Goal: Information Seeking & Learning: Find contact information

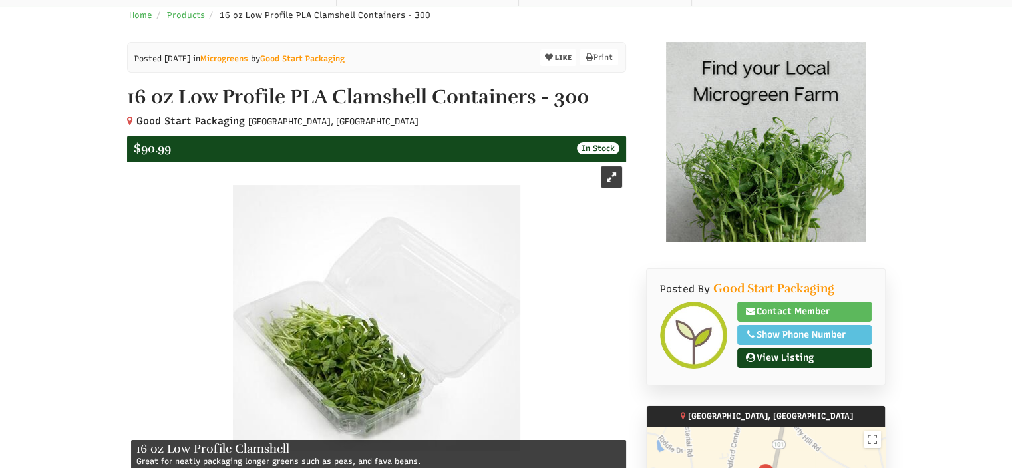
scroll to position [266, 0]
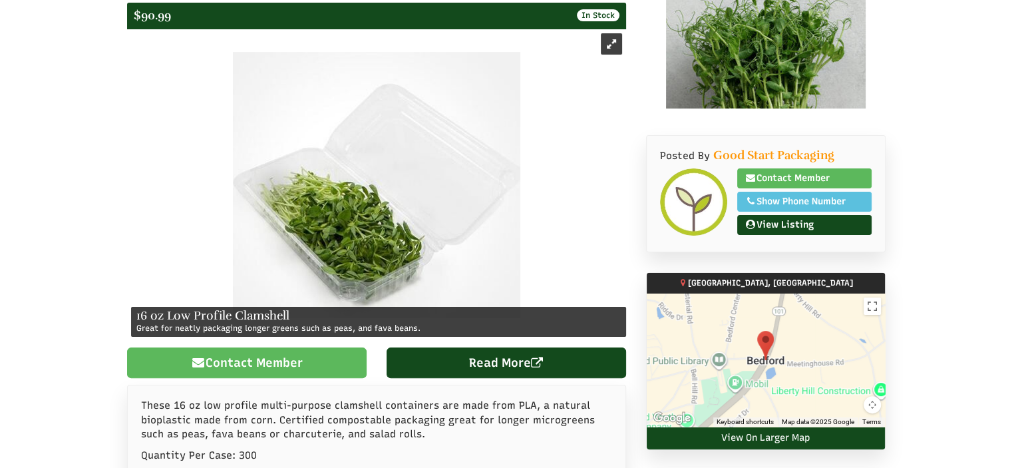
select select "Language Translate Widget"
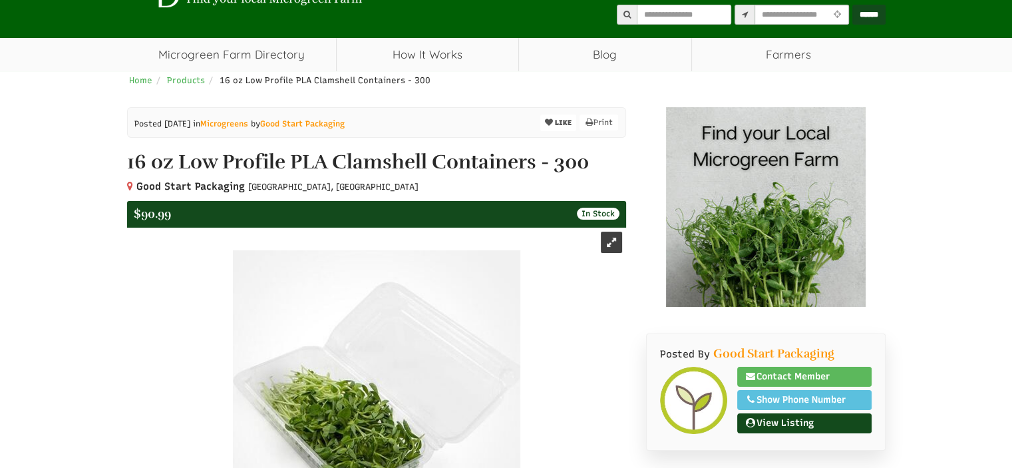
scroll to position [67, 0]
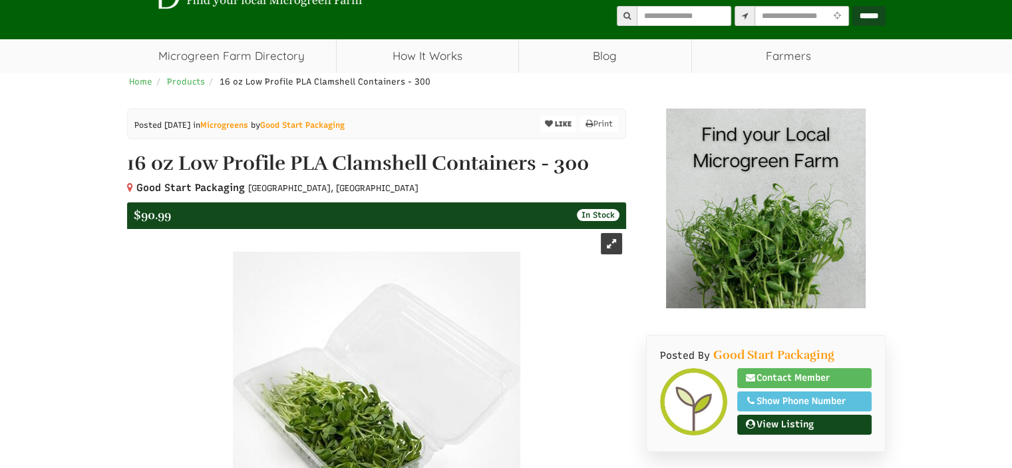
click at [826, 212] on img at bounding box center [766, 208] width 200 height 200
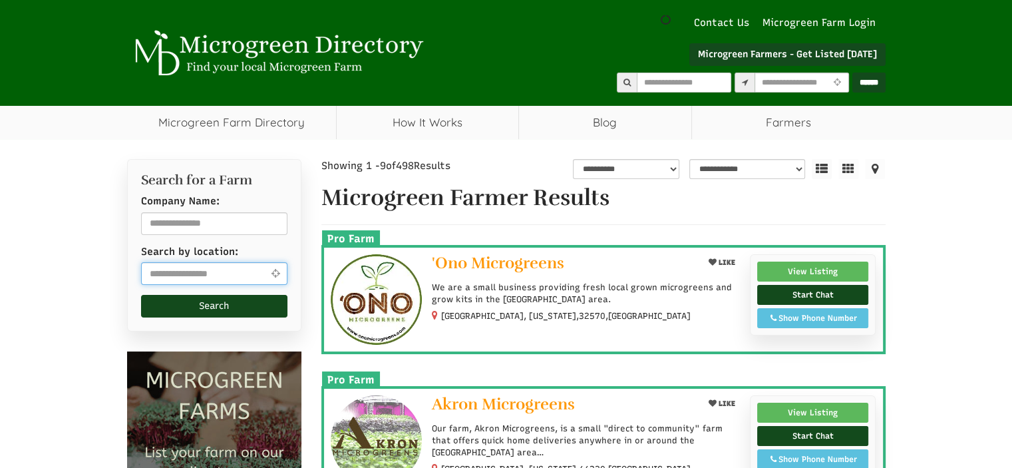
click at [185, 270] on input "text" at bounding box center [214, 273] width 147 height 23
select select "Language Translate Widget"
type input "*****"
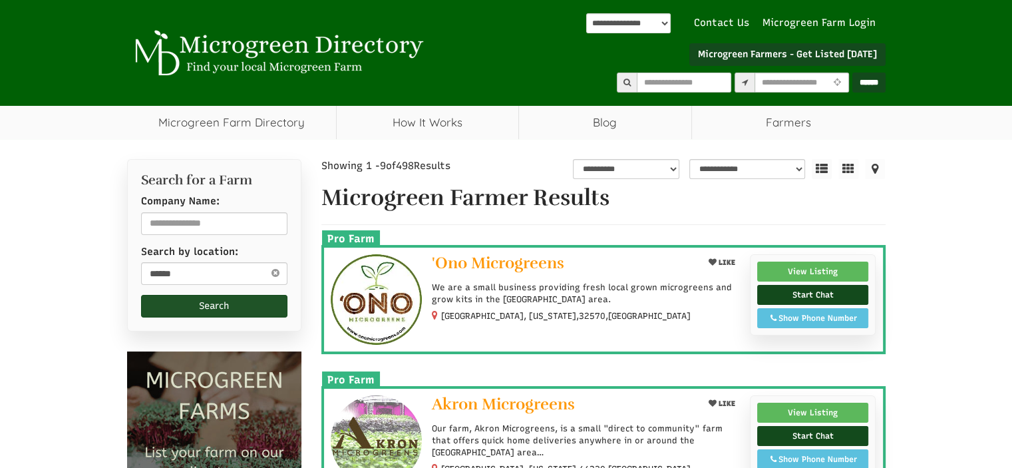
click at [202, 303] on button "Search" at bounding box center [214, 306] width 147 height 23
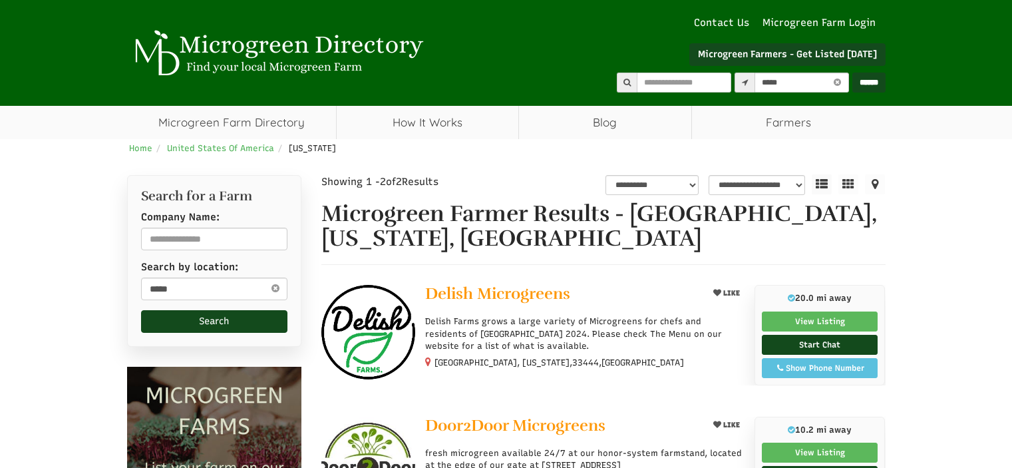
select select "********"
select select "Language Translate Widget"
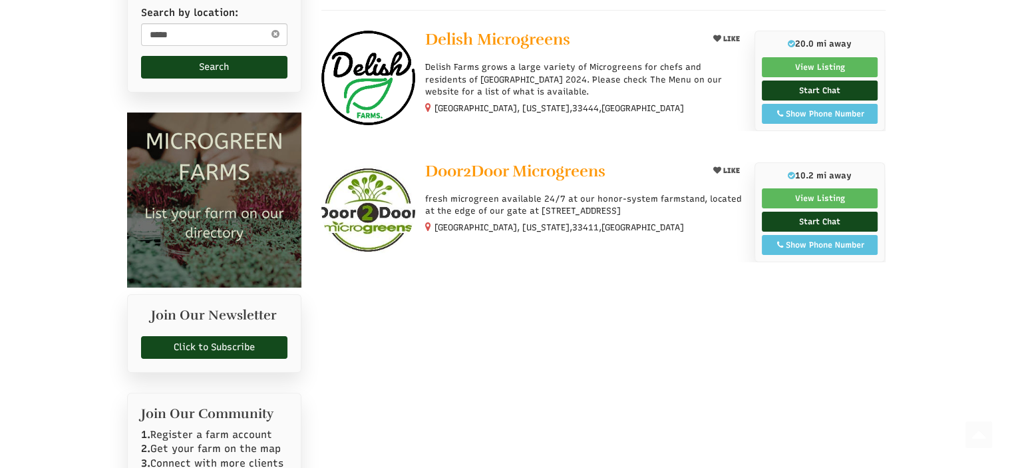
scroll to position [133, 0]
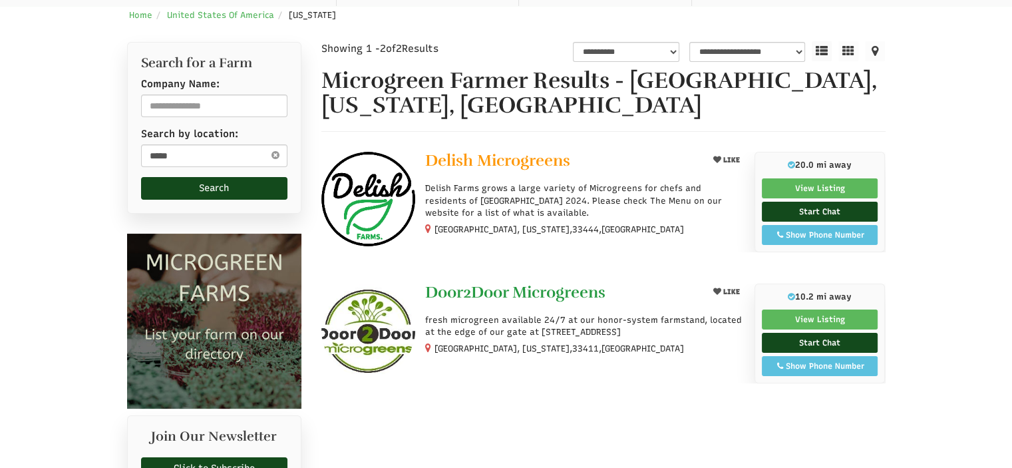
click at [488, 295] on span "Door2Door Microgreens" at bounding box center [515, 292] width 180 height 20
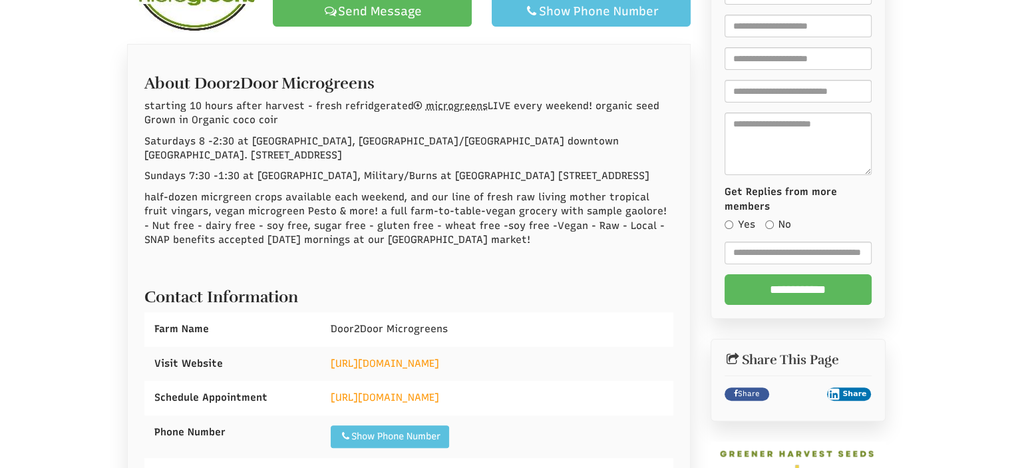
scroll to position [266, 0]
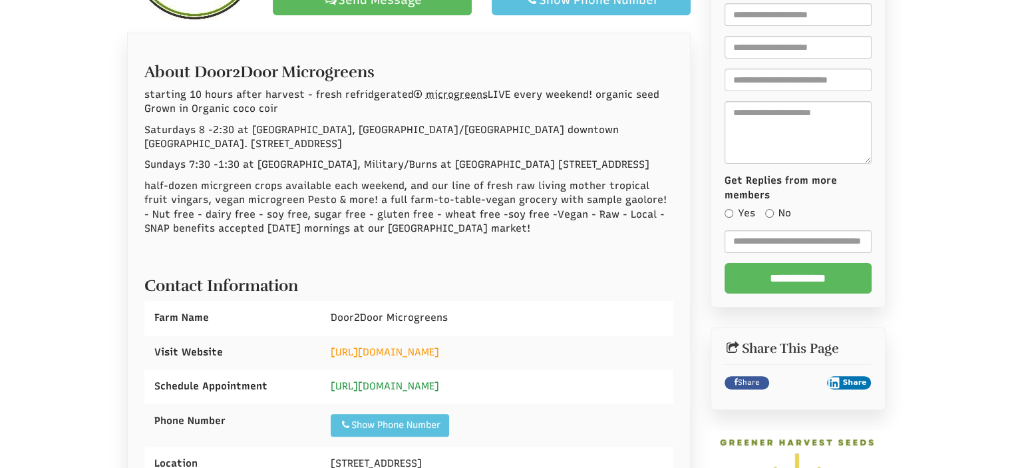
click at [399, 392] on link "https://www.door2doormicrogeens.com" at bounding box center [385, 386] width 108 height 12
click at [434, 358] on link "https://www.tropicalvinegars.com" at bounding box center [385, 352] width 108 height 12
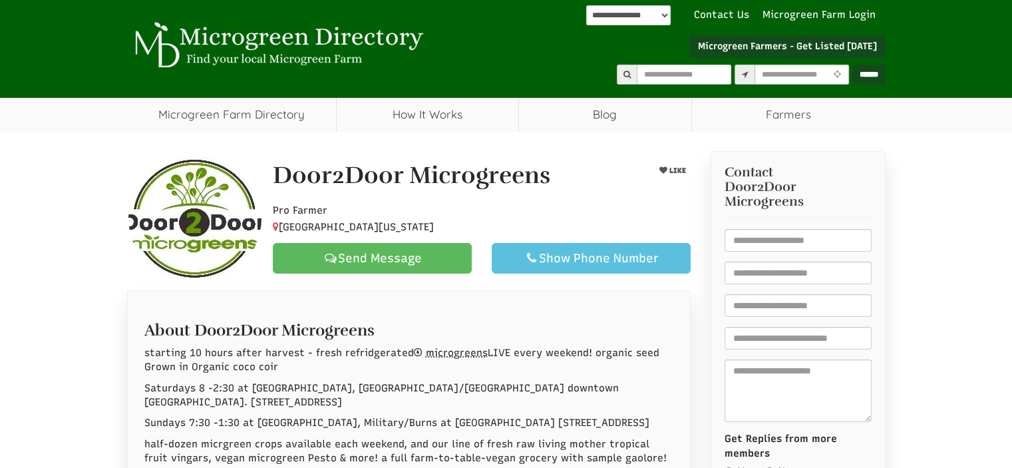
scroll to position [0, 0]
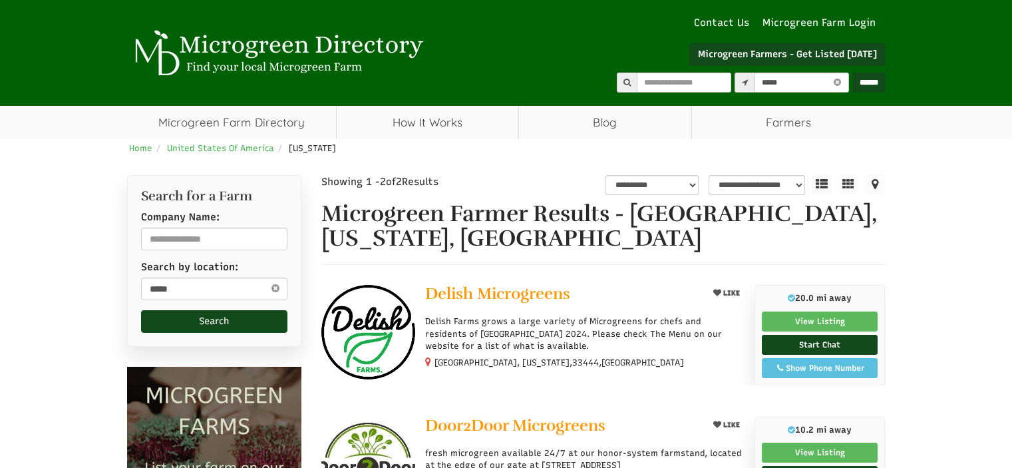
select select "********"
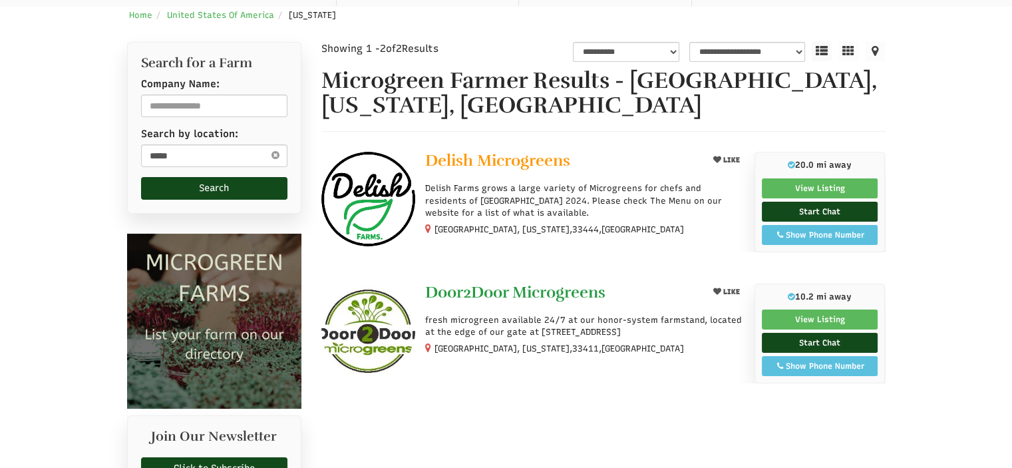
select select "Language Translate Widget"
click at [460, 160] on span "Delish Microgreens" at bounding box center [497, 160] width 145 height 20
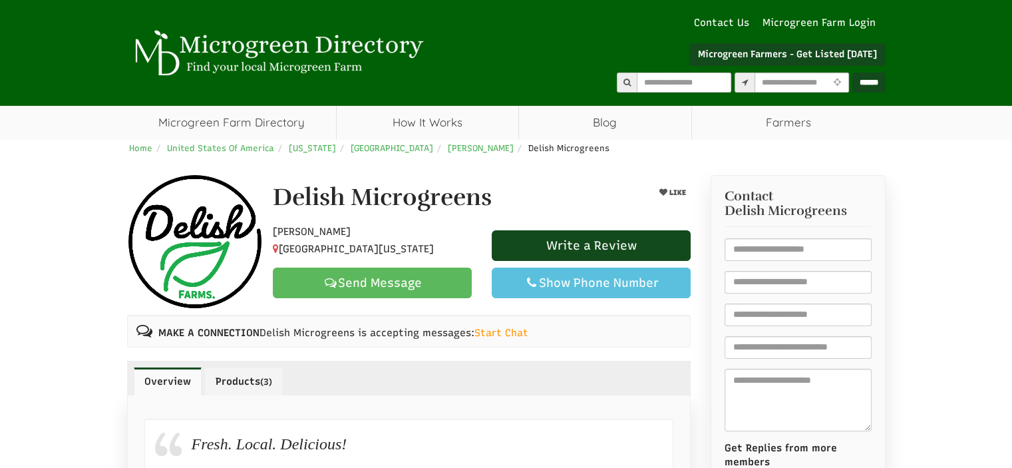
select select "Language Translate Widget"
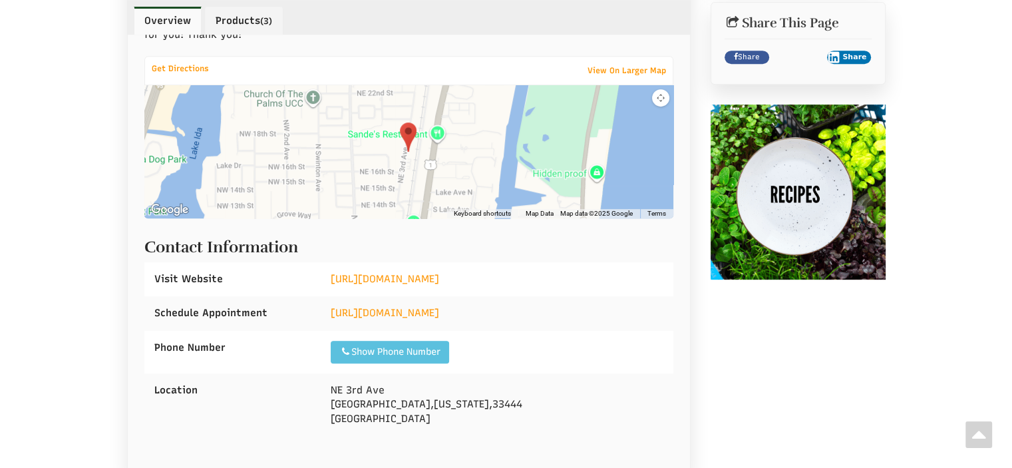
scroll to position [599, 0]
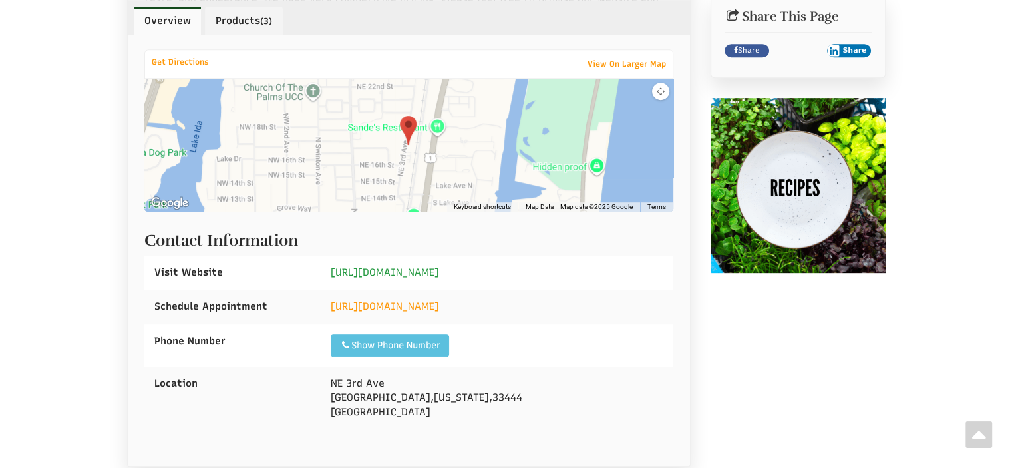
click at [439, 269] on link "[URL][DOMAIN_NAME]" at bounding box center [385, 272] width 108 height 12
